Goal: Check status

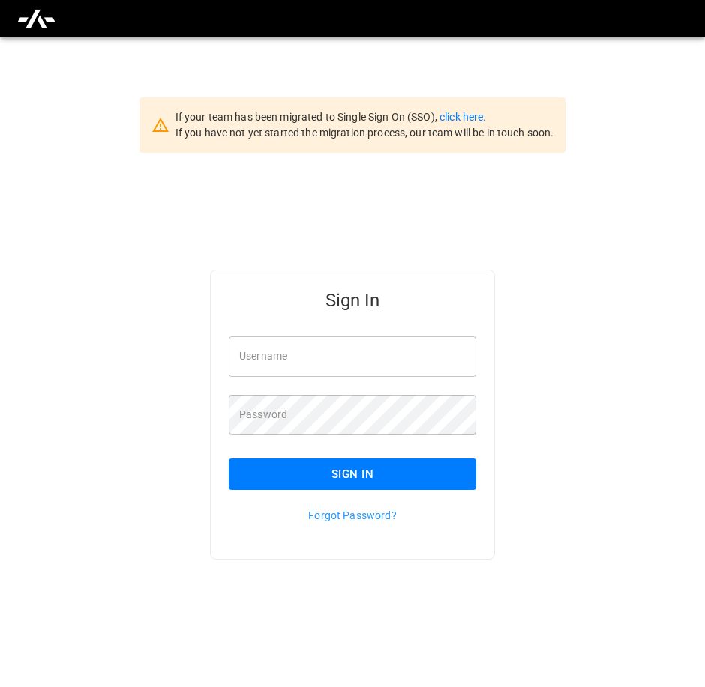
type input "**********"
click at [282, 471] on button "Sign In" at bounding box center [352, 474] width 247 height 31
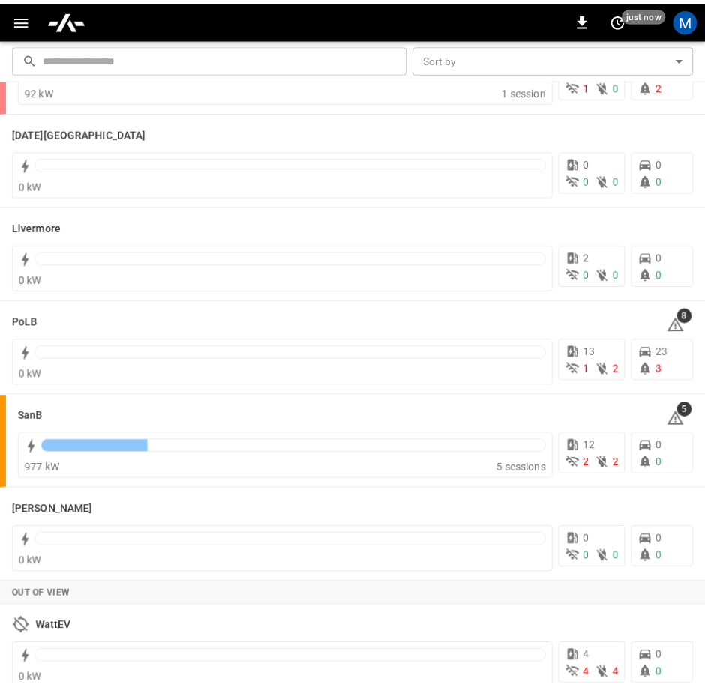
scroll to position [286, 0]
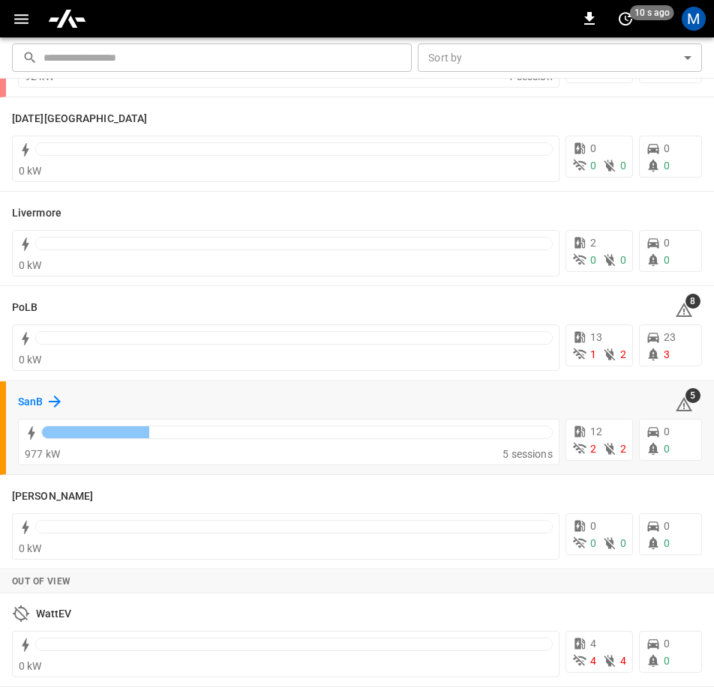
click at [53, 399] on icon at bounding box center [55, 402] width 18 height 18
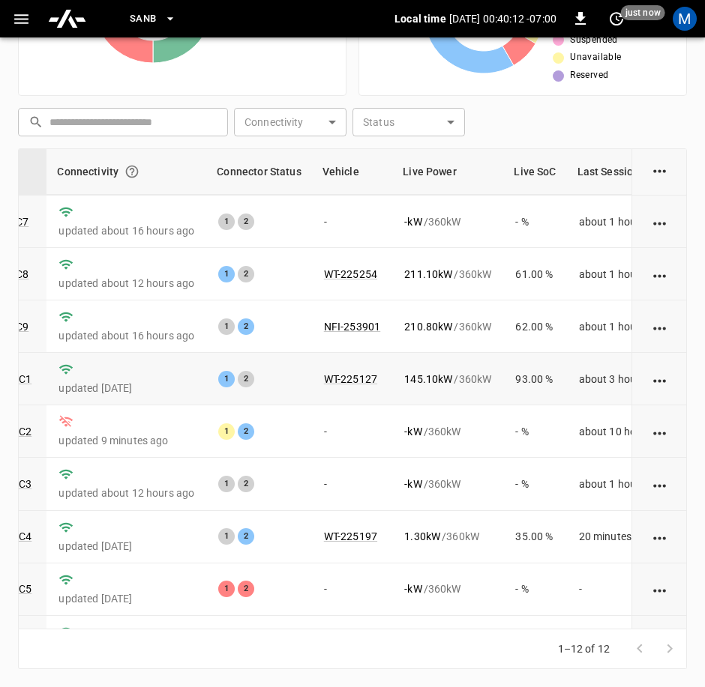
scroll to position [139, 186]
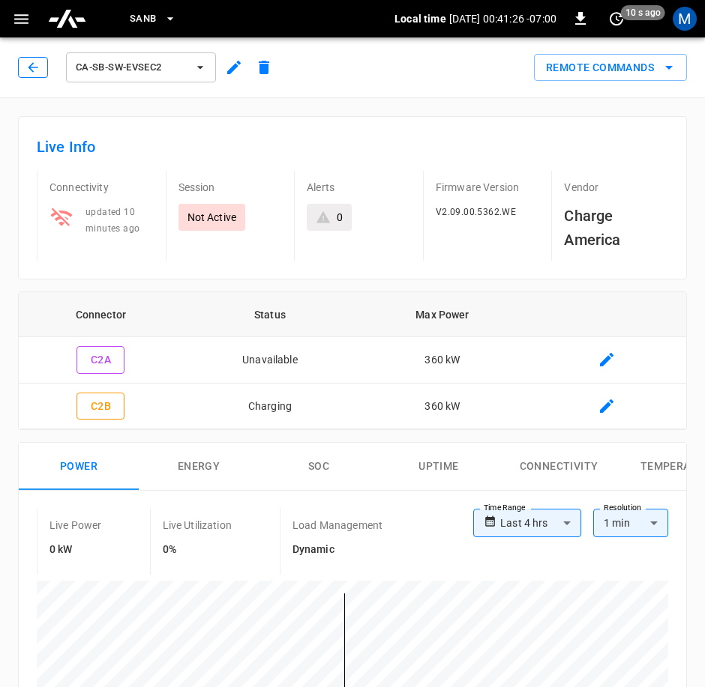
click at [29, 59] on button "button" at bounding box center [33, 67] width 30 height 21
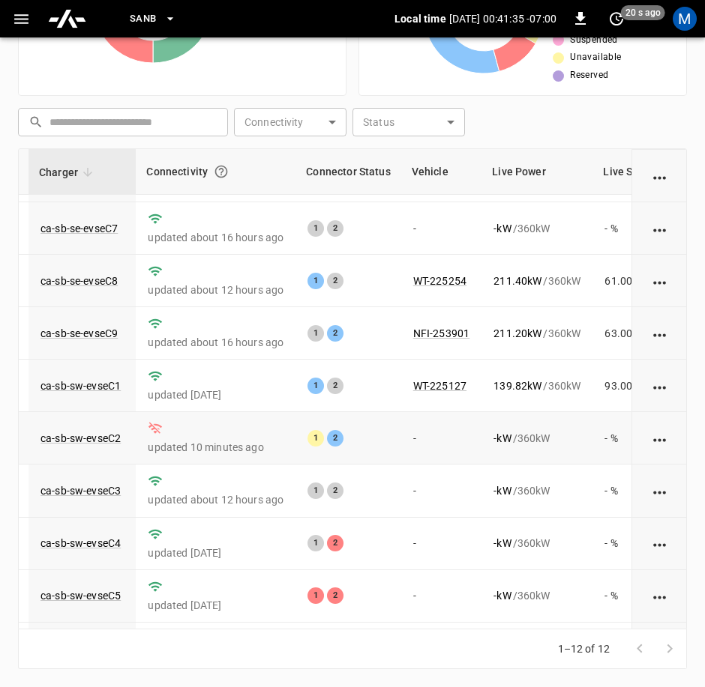
scroll to position [214, 97]
